Goal: Check status

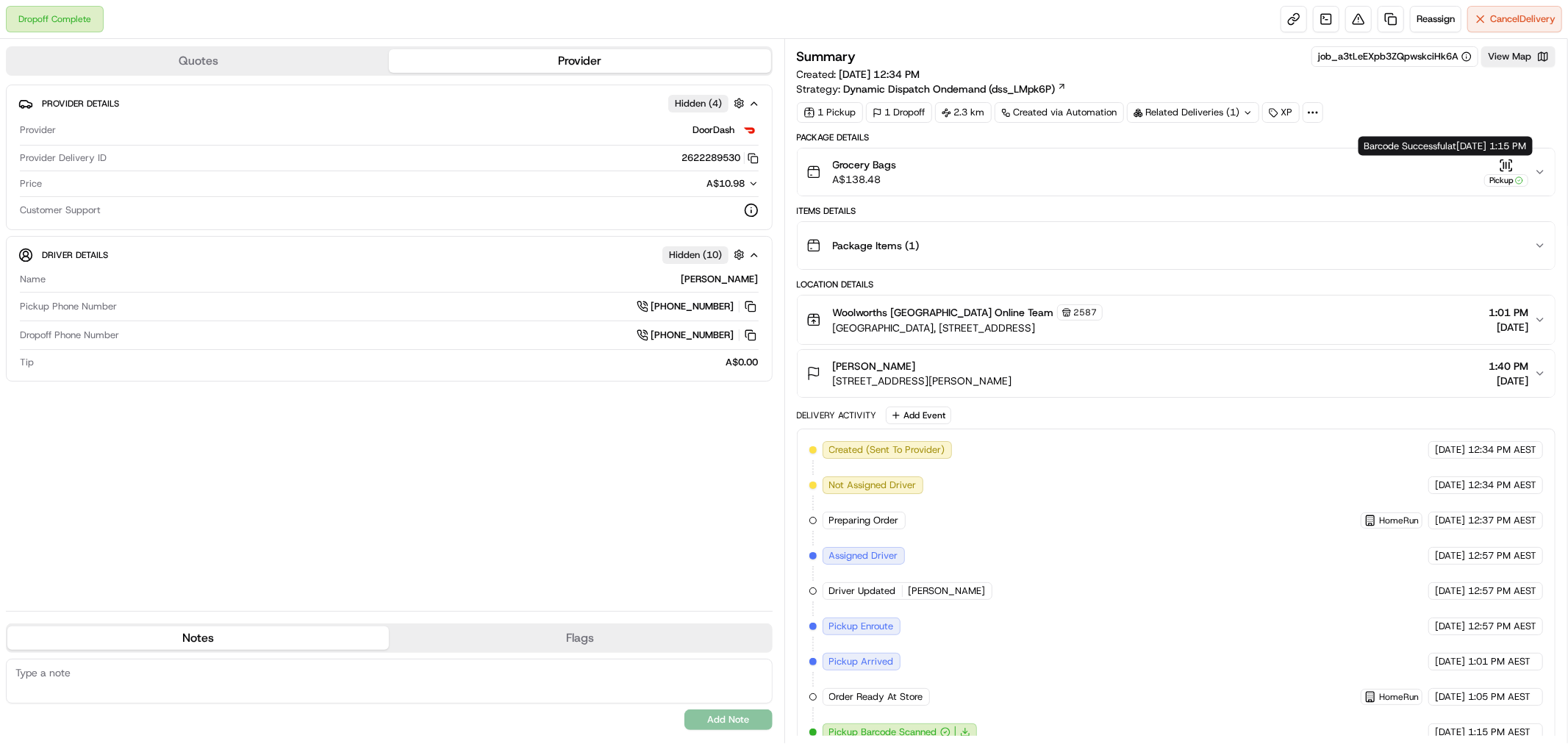
click at [1508, 185] on div "Pickup" at bounding box center [1506, 181] width 44 height 13
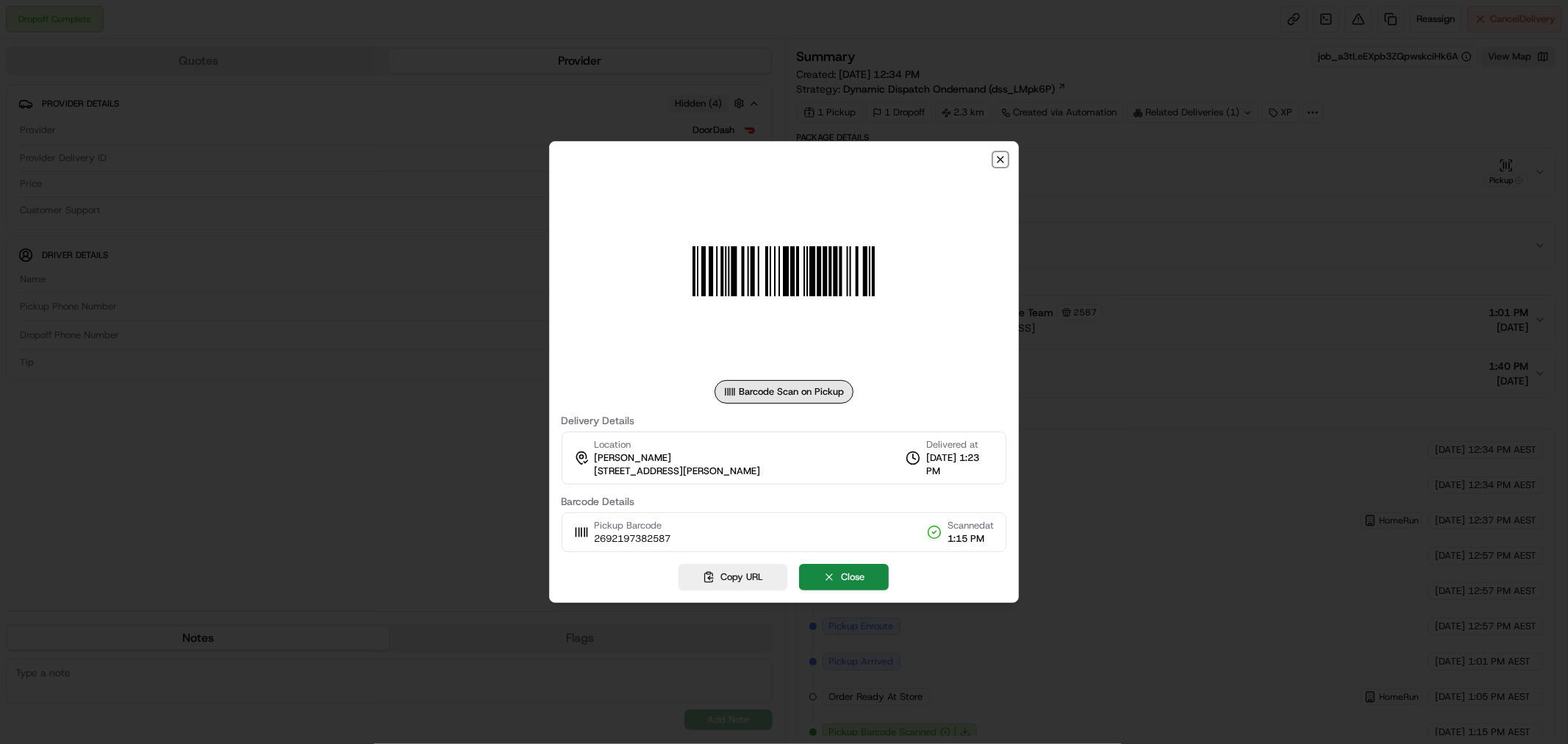
click at [995, 155] on icon "button" at bounding box center [1000, 159] width 12 height 12
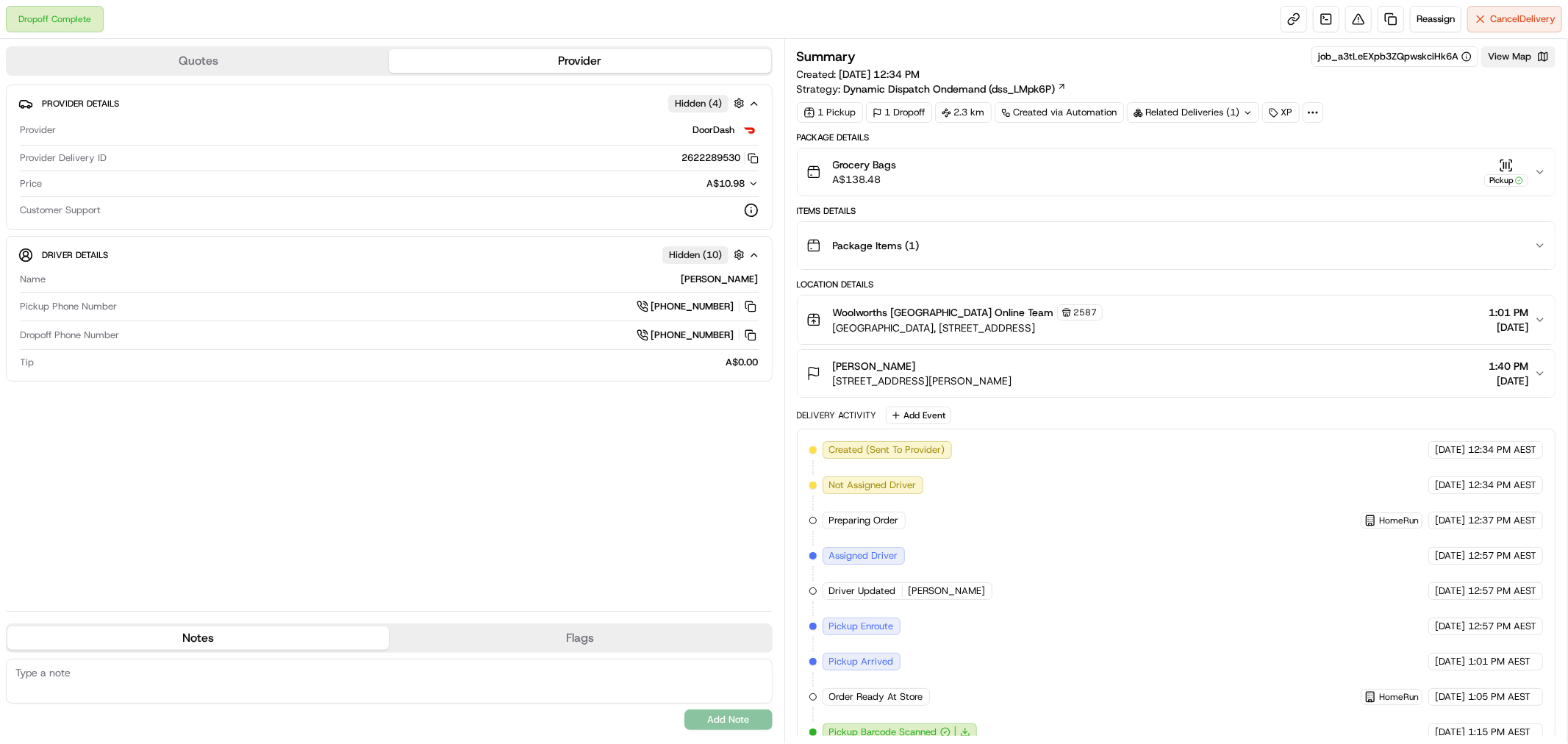
click at [1513, 59] on button "View Map" at bounding box center [1518, 57] width 74 height 21
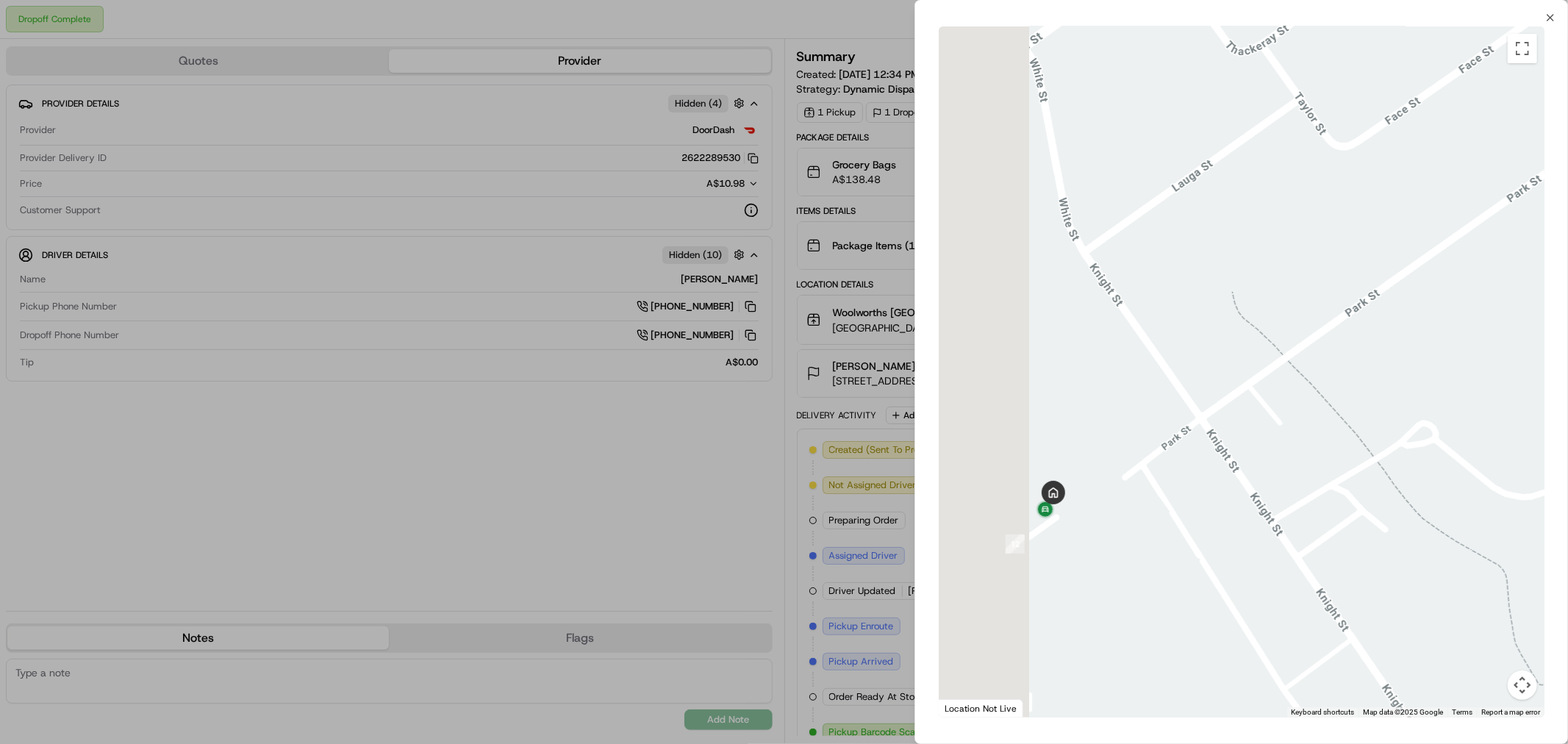
drag, startPoint x: 1023, startPoint y: 535, endPoint x: 1203, endPoint y: 542, distance: 180.1
click at [1203, 542] on div at bounding box center [1242, 372] width 606 height 691
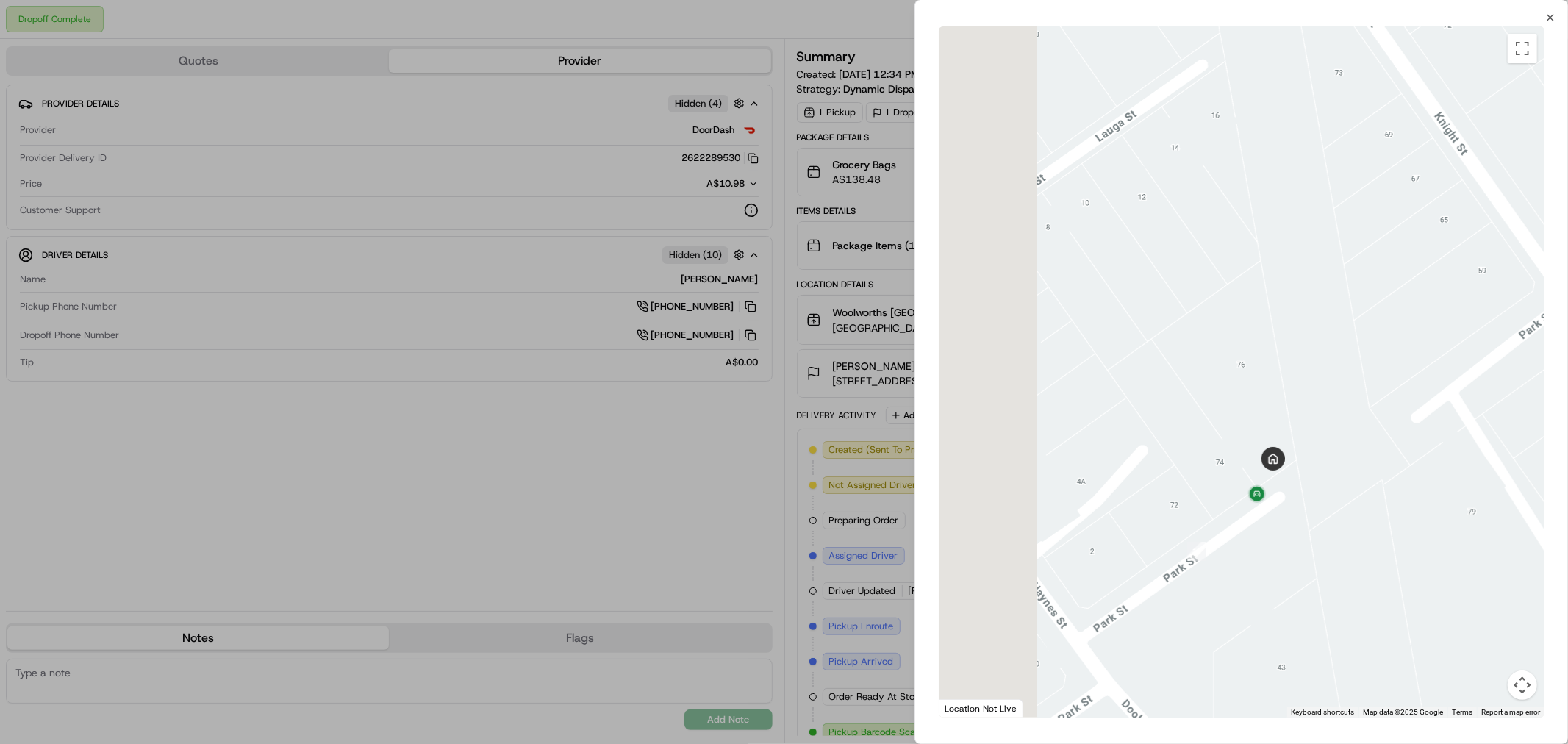
drag, startPoint x: 1280, startPoint y: 530, endPoint x: 1287, endPoint y: 528, distance: 7.3
click at [1287, 528] on div at bounding box center [1242, 372] width 606 height 691
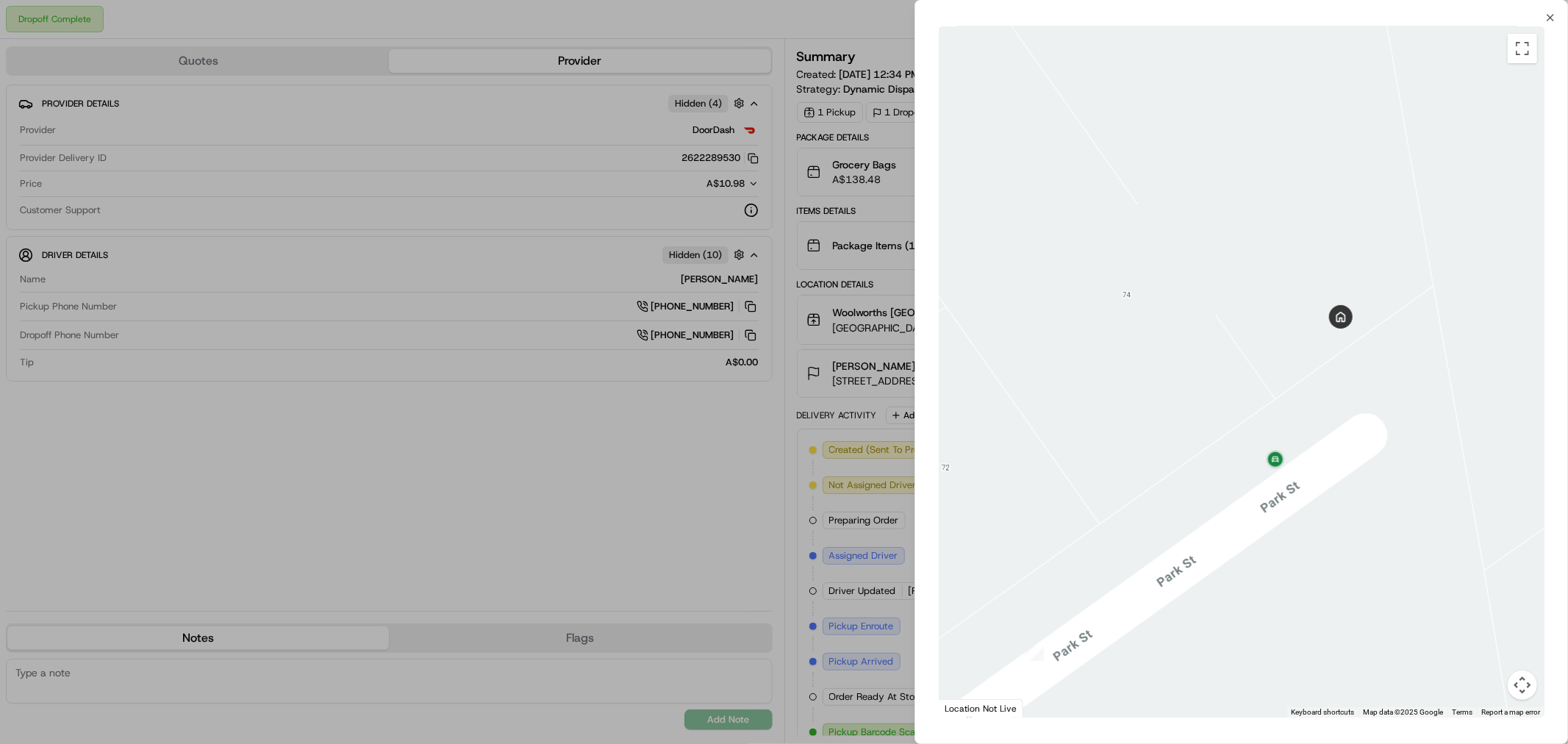
click at [712, 503] on div at bounding box center [784, 372] width 1568 height 744
